Goal: Task Accomplishment & Management: Use online tool/utility

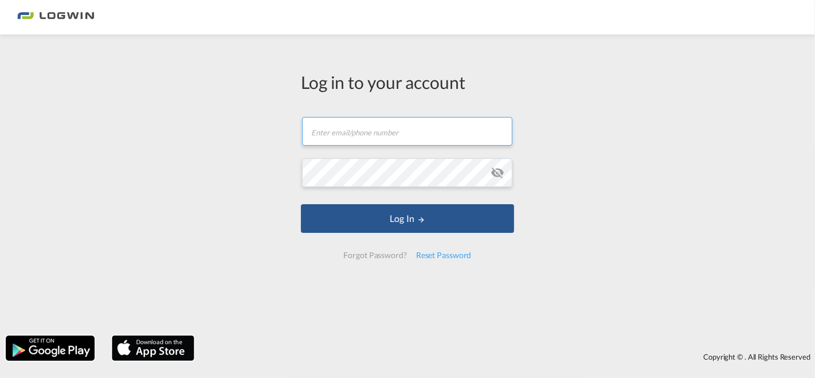
click at [349, 130] on input "text" at bounding box center [407, 131] width 210 height 29
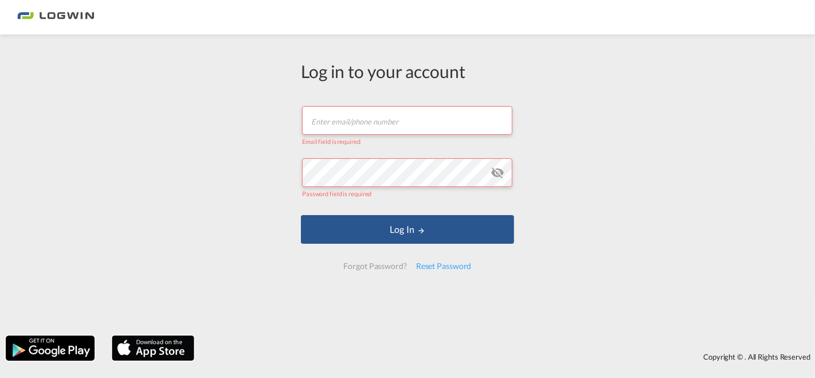
click at [329, 123] on input "text" at bounding box center [407, 120] width 210 height 29
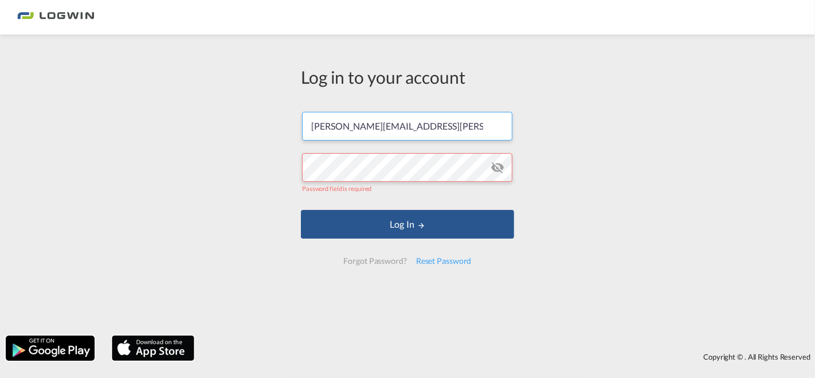
type input "[PERSON_NAME][EMAIL_ADDRESS][PERSON_NAME][DOMAIN_NAME]"
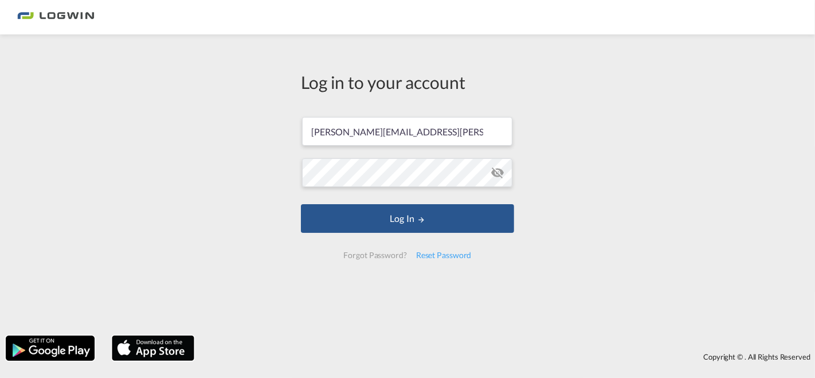
click at [503, 177] on md-icon "icon-eye-off" at bounding box center [498, 173] width 14 height 14
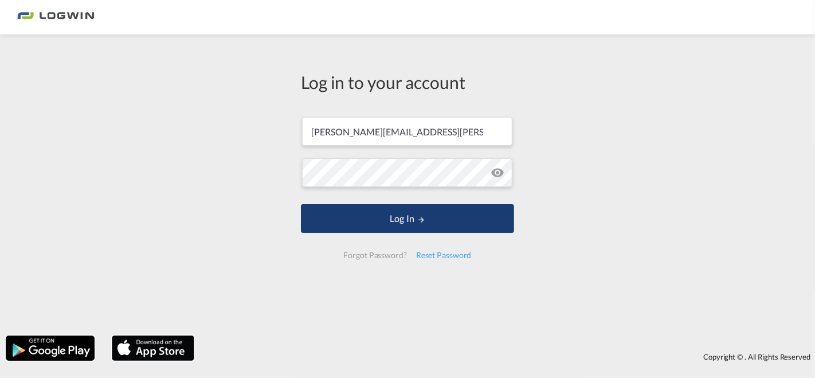
click at [405, 220] on button "Log In" at bounding box center [407, 218] width 213 height 29
